Goal: Check status: Check status

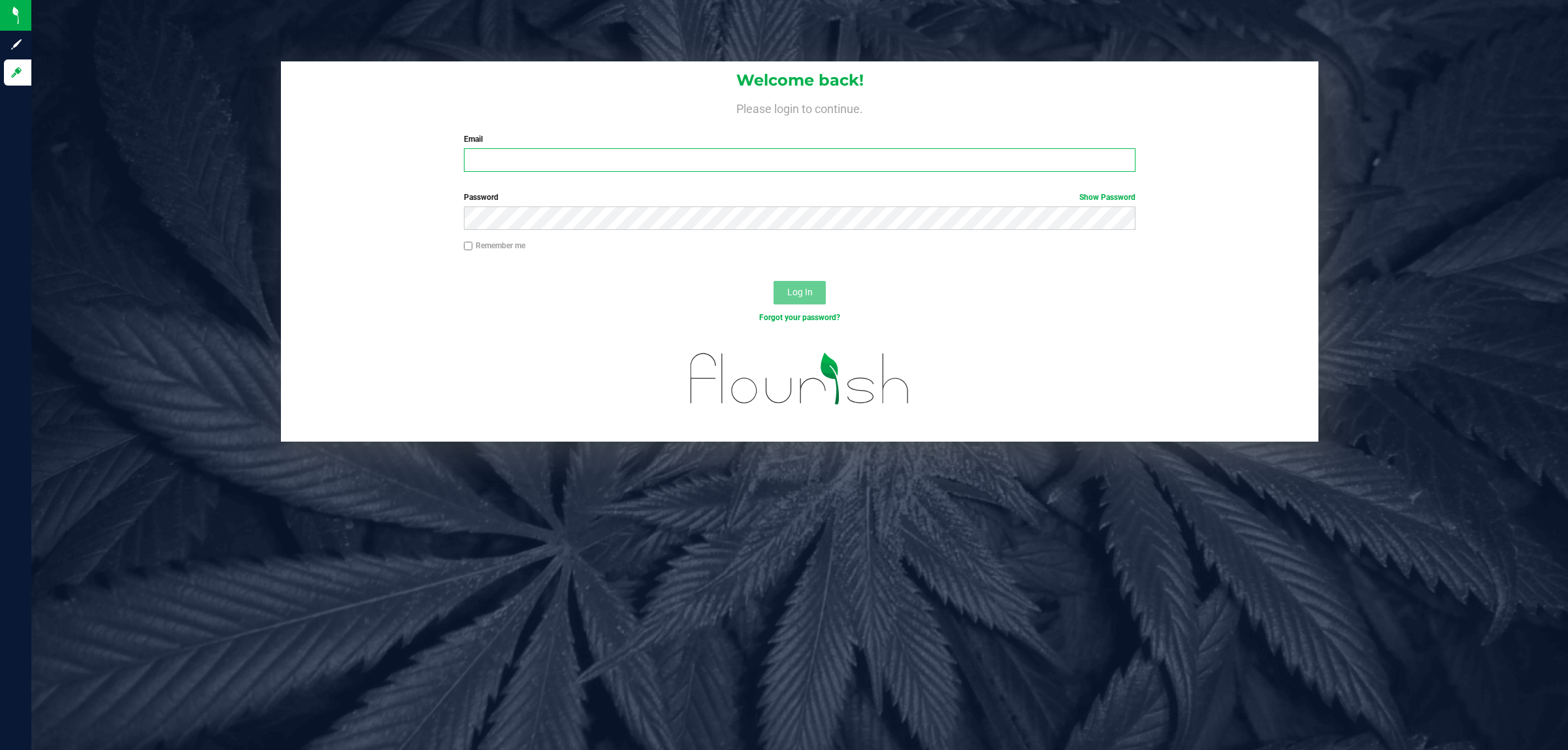
click at [495, 162] on input "Email" at bounding box center [800, 160] width 672 height 24
type input "cworden@liveparallel.com"
click at [773, 281] on button "Log In" at bounding box center [799, 293] width 52 height 24
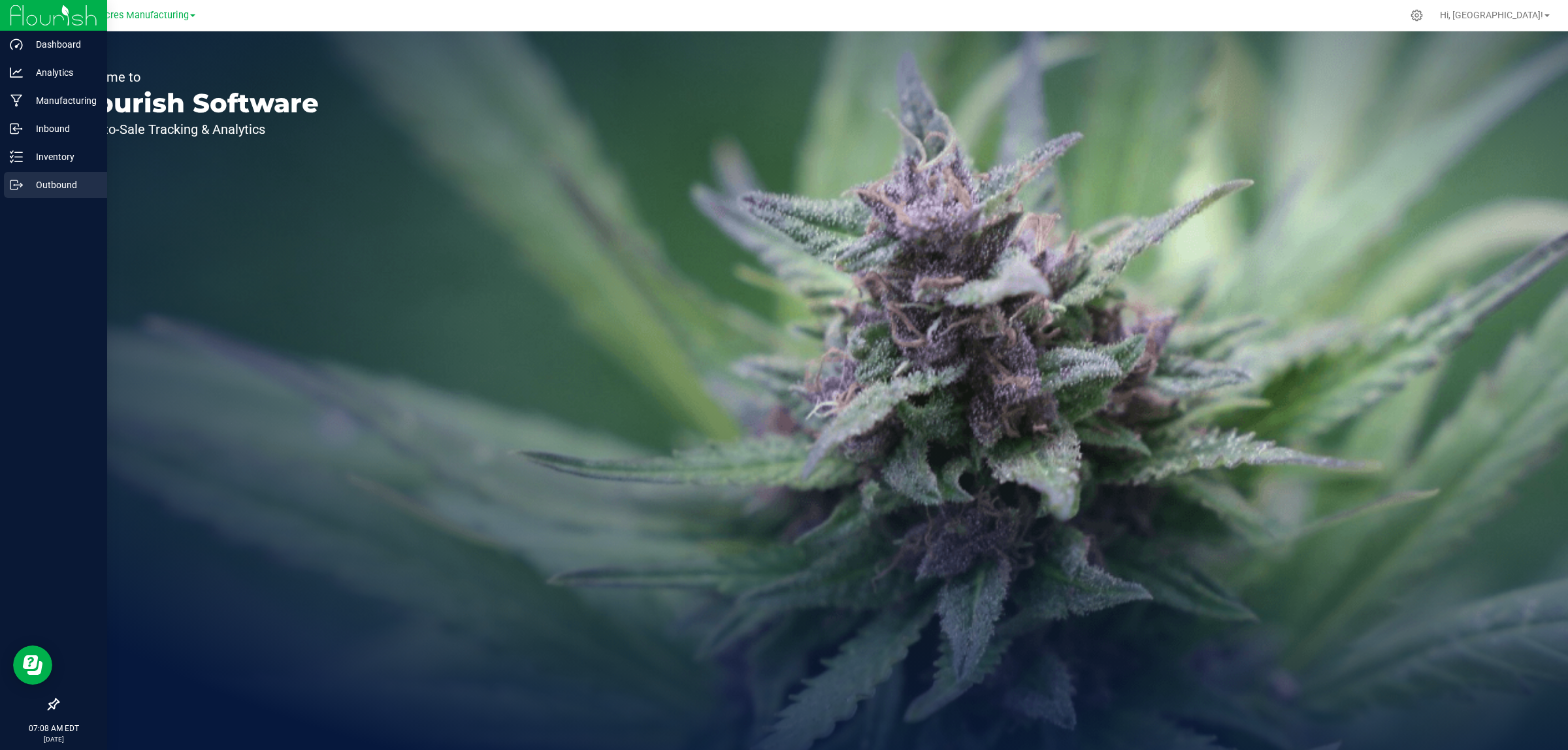
click at [20, 180] on icon at bounding box center [16, 185] width 13 height 13
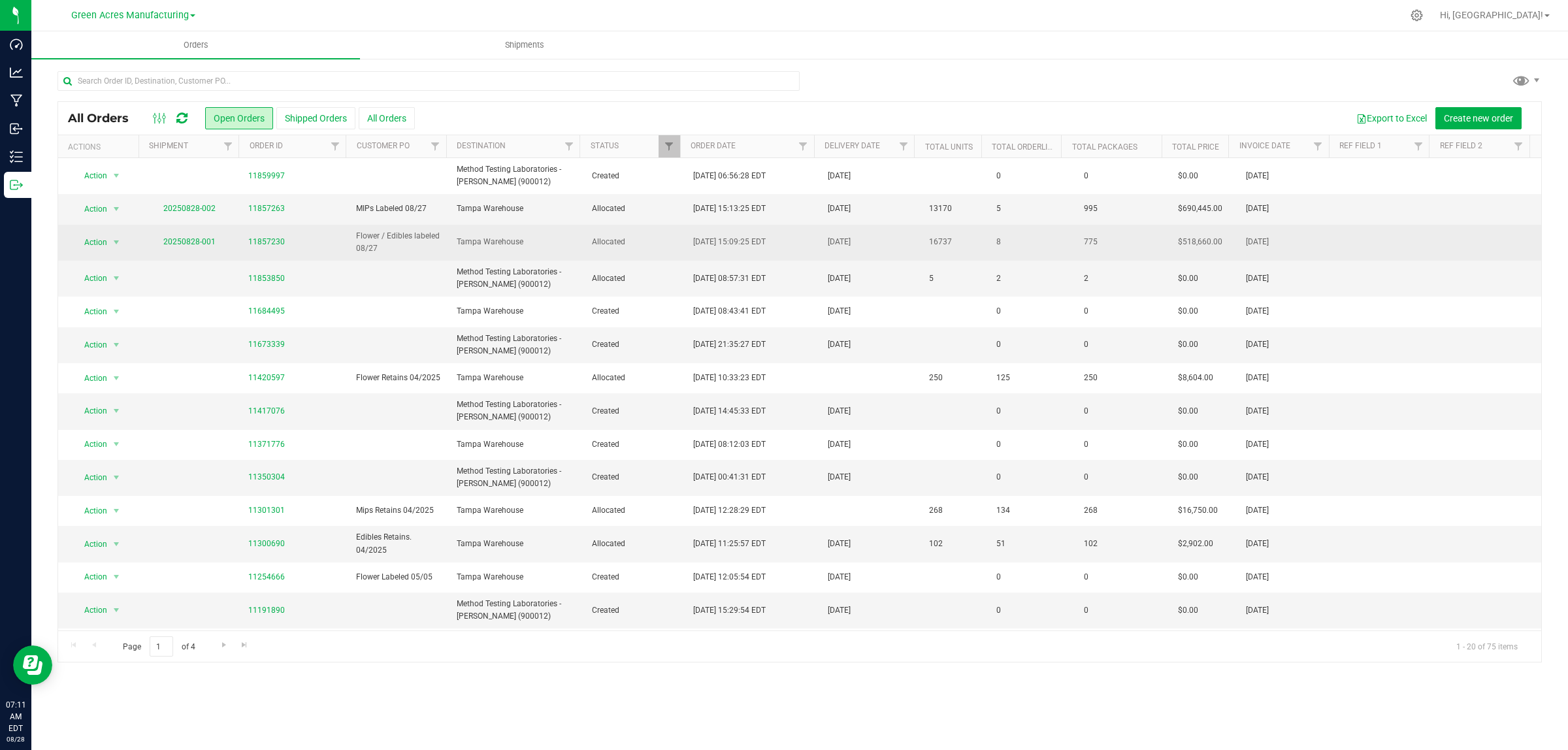
click at [184, 248] on td "20250828-001" at bounding box center [189, 242] width 101 height 36
click at [184, 245] on link "20250828-001" at bounding box center [189, 242] width 52 height 9
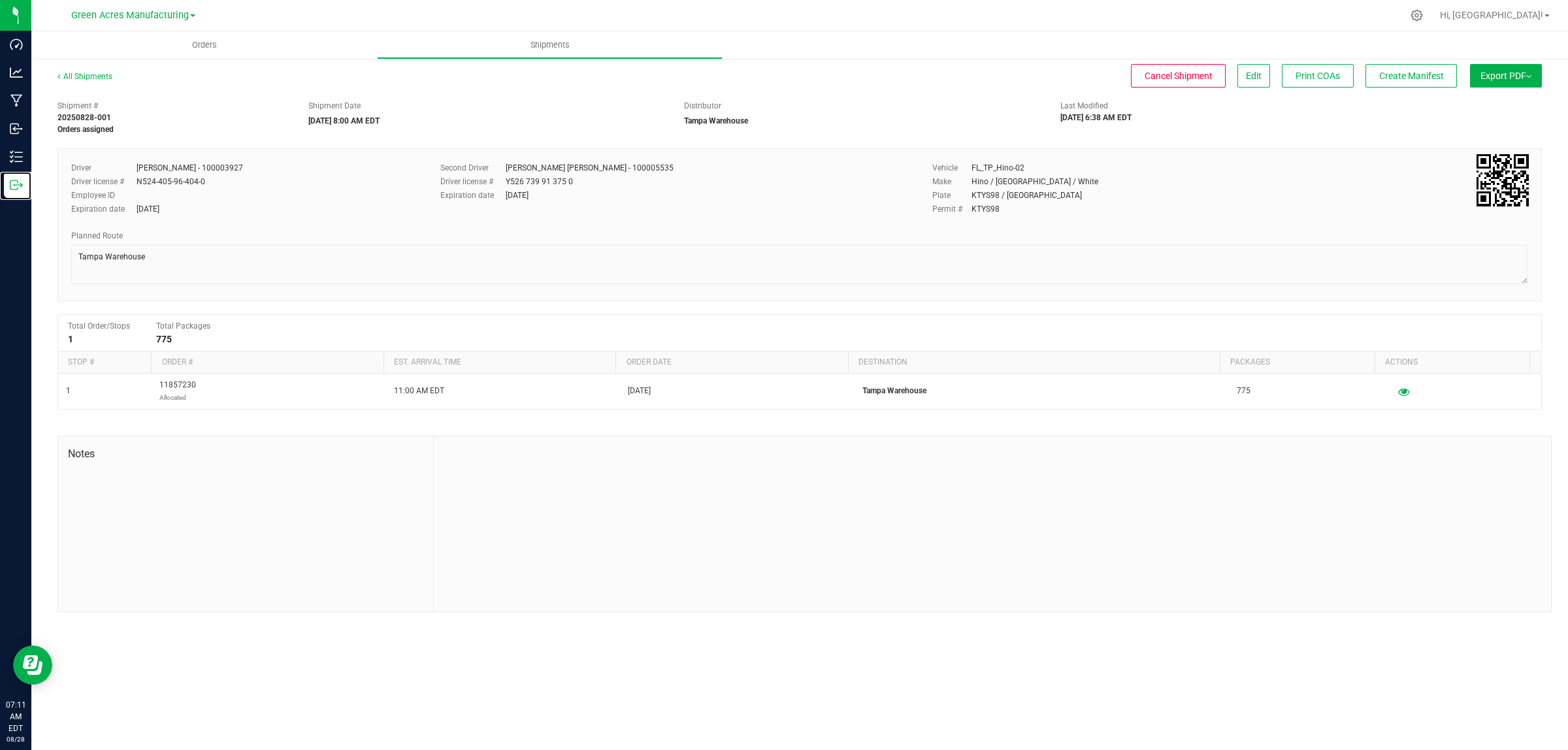
click at [14, 186] on icon at bounding box center [16, 185] width 13 height 13
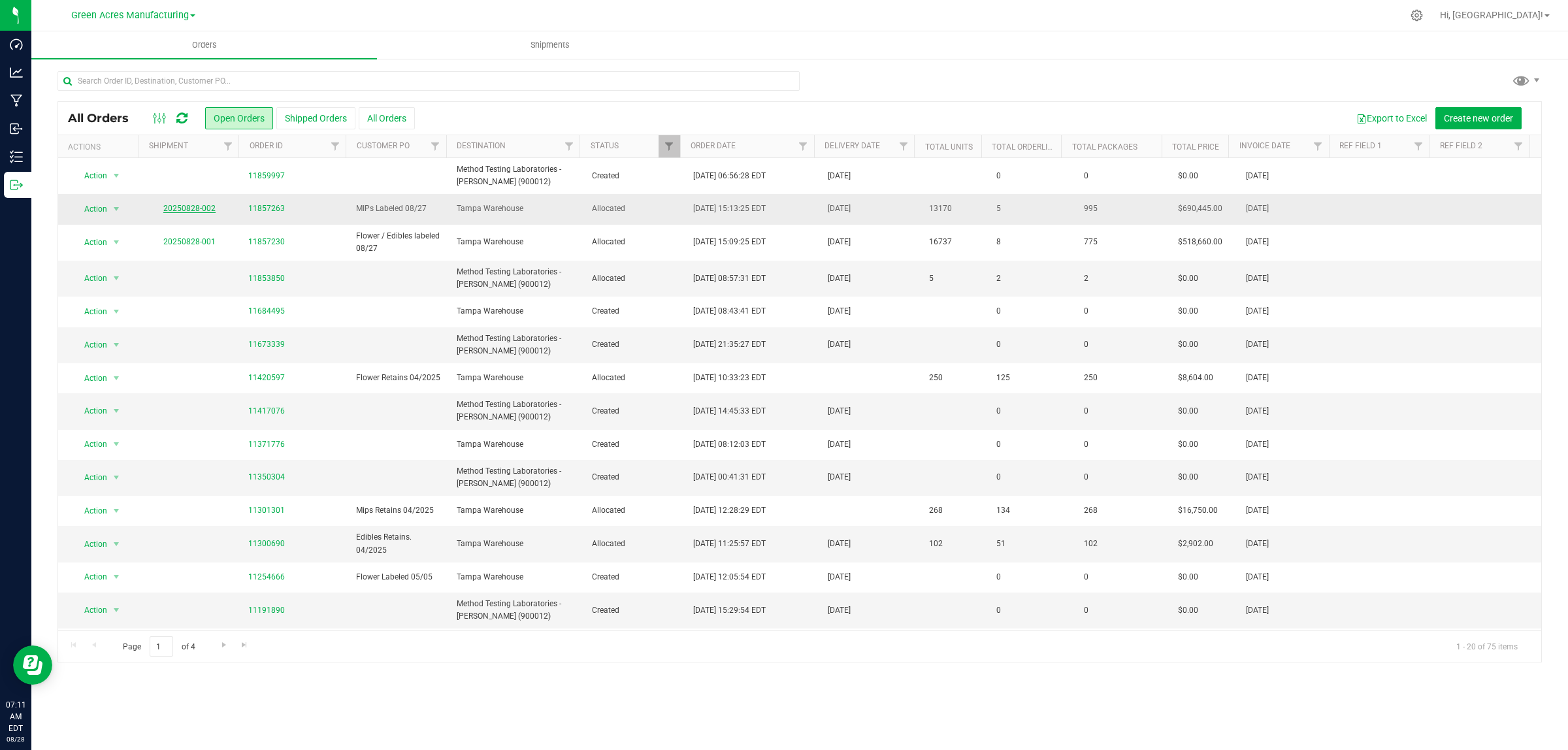
click at [194, 210] on link "20250828-002" at bounding box center [189, 208] width 52 height 9
